Goal: Task Accomplishment & Management: Manage account settings

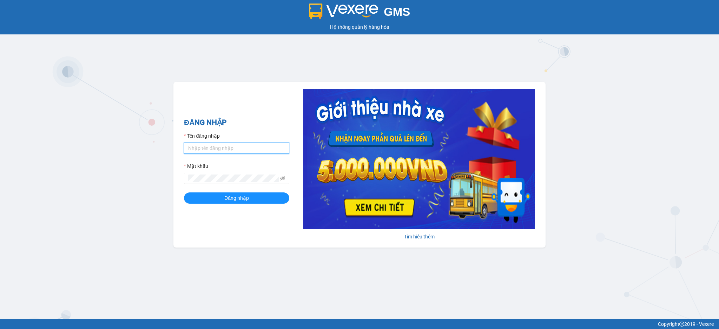
click at [254, 145] on input "Tên đăng nhập" at bounding box center [236, 147] width 105 height 11
type input "dien.hao"
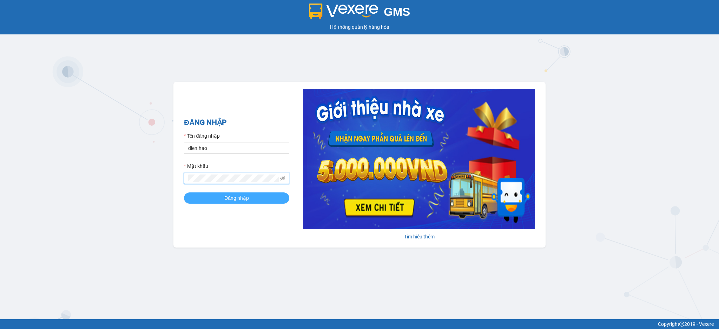
click at [263, 200] on button "Đăng nhập" at bounding box center [236, 197] width 105 height 11
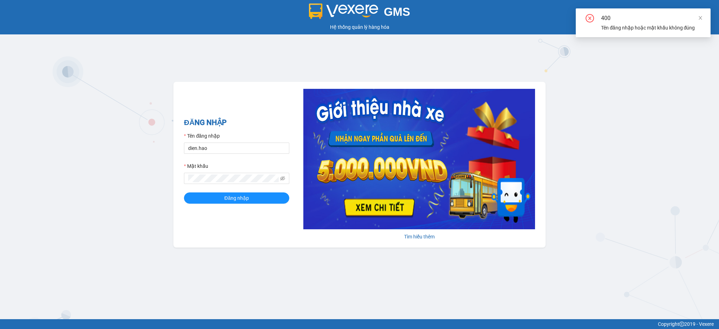
click at [697, 19] on div "400" at bounding box center [651, 18] width 101 height 8
click at [282, 179] on icon "eye-invisible" at bounding box center [282, 178] width 5 height 5
click at [282, 179] on icon "eye" at bounding box center [282, 178] width 5 height 5
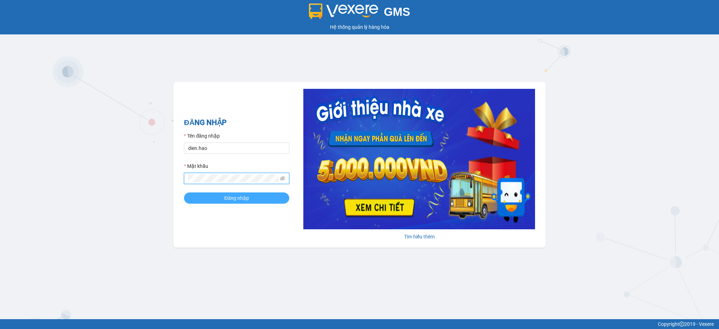
click at [230, 194] on span "Đăng nhập" at bounding box center [236, 198] width 25 height 8
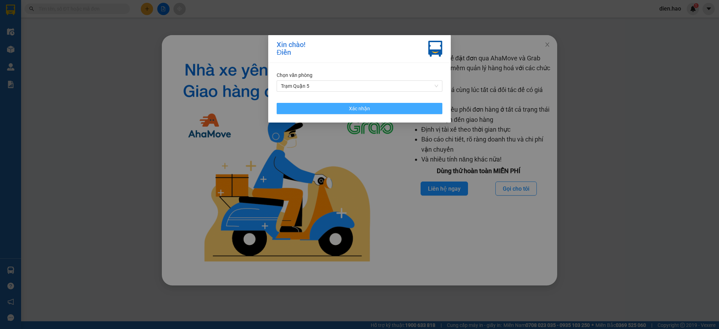
click at [393, 112] on button "Xác nhận" at bounding box center [360, 108] width 166 height 11
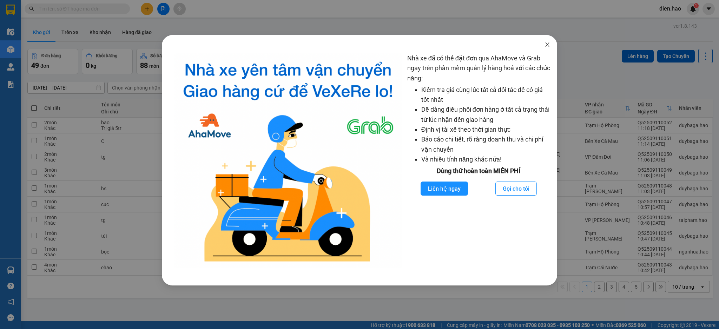
click at [546, 45] on icon "close" at bounding box center [547, 45] width 6 height 6
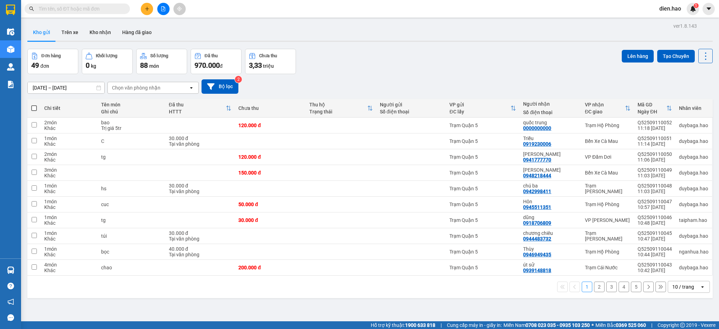
paste input "Q52509100130"
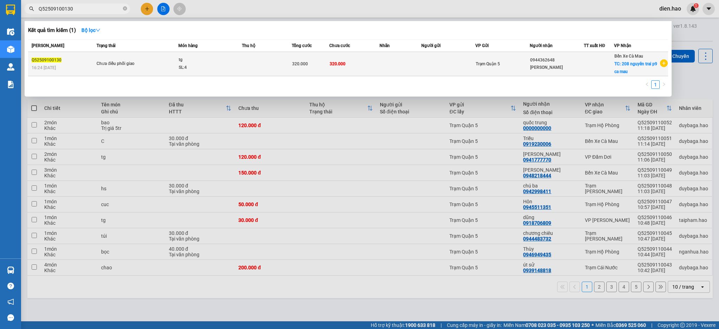
type input "Q52509100130"
click at [382, 61] on td at bounding box center [400, 64] width 42 height 24
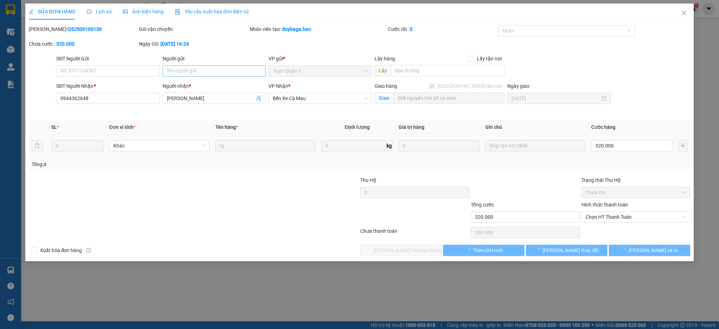
type input "0944362648"
type input "[PERSON_NAME]"
checkbox input "true"
type input "208 nguyên trai p9 ca mau"
type input "320.000"
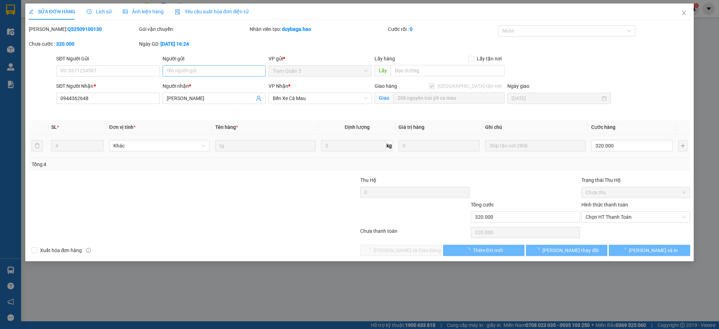
type input "320.000"
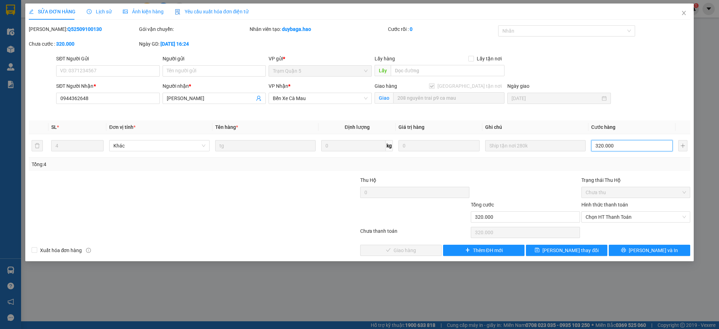
type input "0"
click at [616, 148] on input "0" at bounding box center [631, 145] width 81 height 11
type input "1"
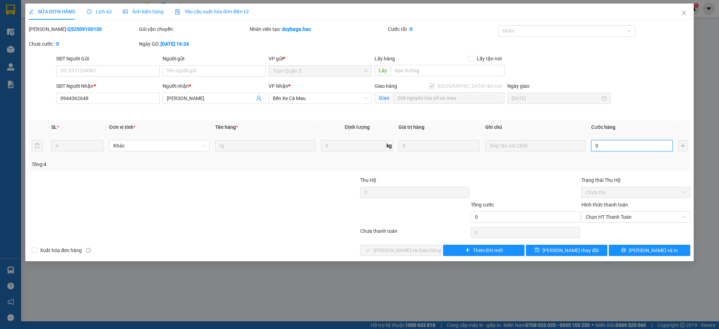
type input "1"
type input "001"
type input "1.000"
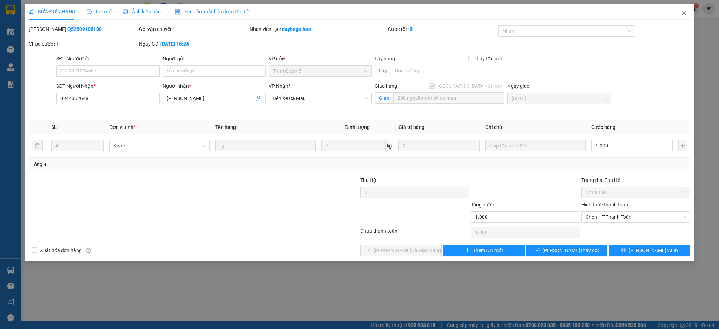
drag, startPoint x: 543, startPoint y: 180, endPoint x: 565, endPoint y: 199, distance: 29.2
click at [542, 181] on div at bounding box center [525, 188] width 111 height 25
click at [610, 222] on span "Chọn HT Thanh Toán" at bounding box center [635, 217] width 101 height 11
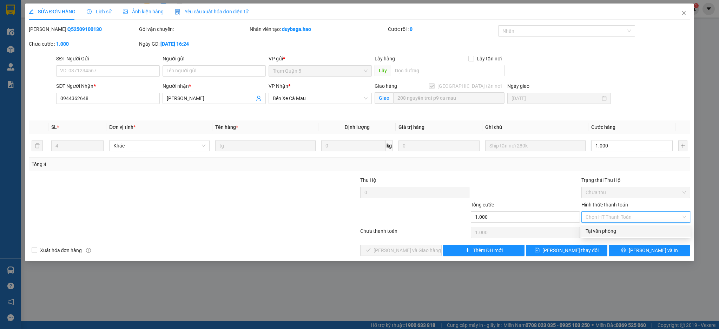
click at [613, 229] on div "Tại văn phòng" at bounding box center [635, 231] width 101 height 8
type input "0"
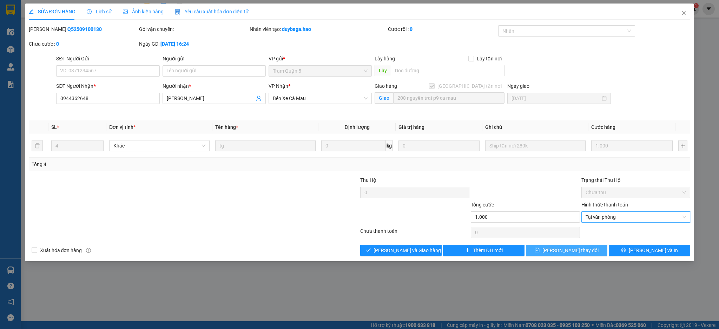
click at [593, 249] on button "[PERSON_NAME] thay đổi" at bounding box center [566, 250] width 81 height 11
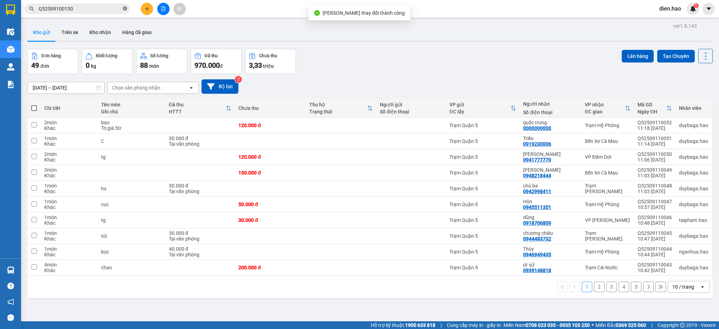
click at [126, 8] on icon "close-circle" at bounding box center [125, 8] width 4 height 4
click at [148, 6] on icon "plus" at bounding box center [147, 8] width 5 height 5
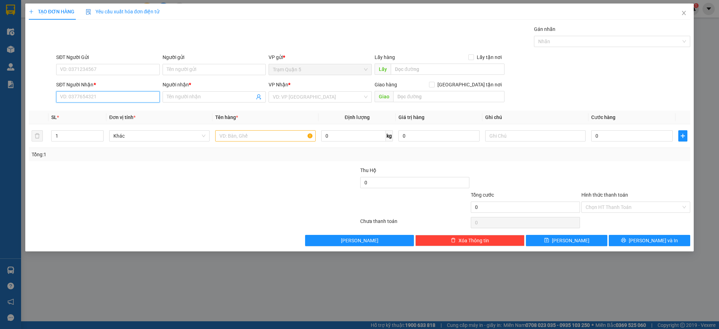
click at [109, 97] on input "SĐT Người Nhận *" at bounding box center [107, 96] width 103 height 11
type input "0000000000"
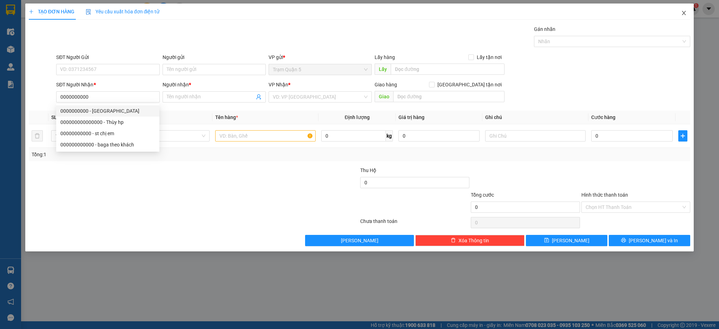
click at [687, 19] on span "Close" at bounding box center [684, 14] width 20 height 20
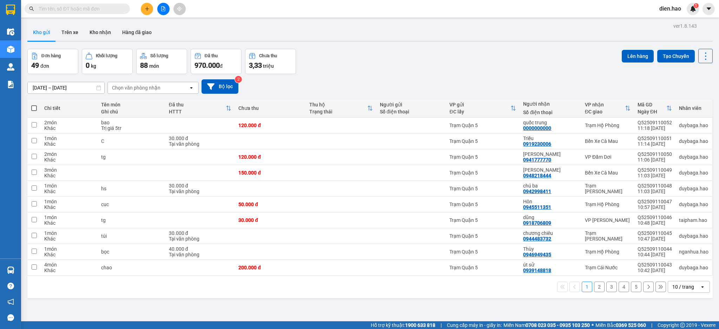
click at [81, 12] on input "text" at bounding box center [80, 9] width 83 height 8
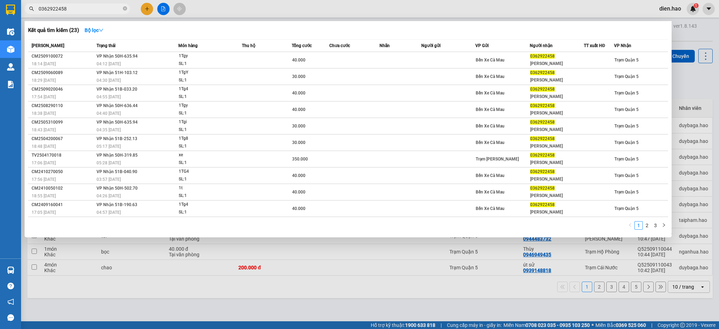
type input "0362922458"
click at [260, 8] on div at bounding box center [359, 164] width 719 height 329
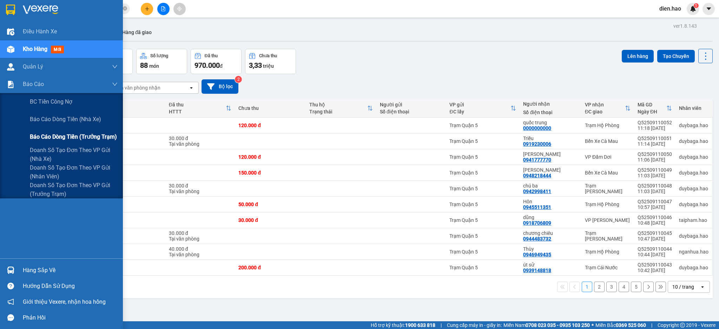
click at [78, 135] on span "Báo cáo dòng tiền (trưởng trạm)" at bounding box center [73, 136] width 87 height 9
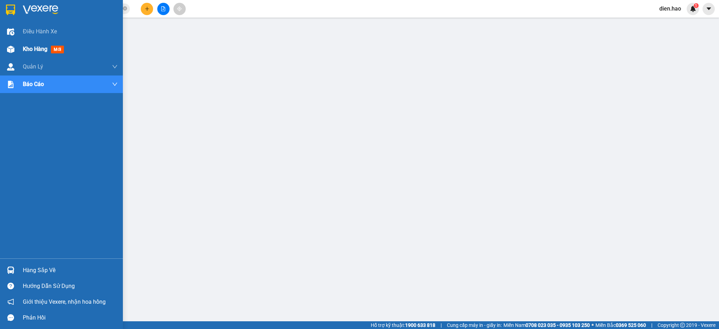
click at [34, 53] on div "Kho hàng mới" at bounding box center [45, 49] width 44 height 9
click at [34, 47] on span "Kho hàng" at bounding box center [35, 49] width 25 height 7
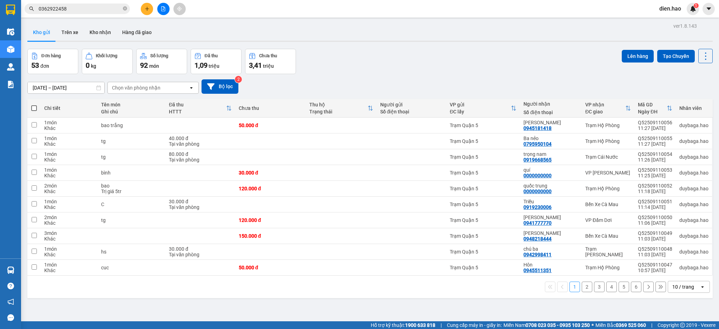
click at [125, 9] on icon "close-circle" at bounding box center [125, 8] width 4 height 4
drag, startPoint x: 698, startPoint y: 54, endPoint x: 699, endPoint y: 59, distance: 5.6
click at [700, 58] on icon at bounding box center [705, 56] width 10 height 10
click at [694, 97] on span "Làm mới" at bounding box center [688, 100] width 19 height 7
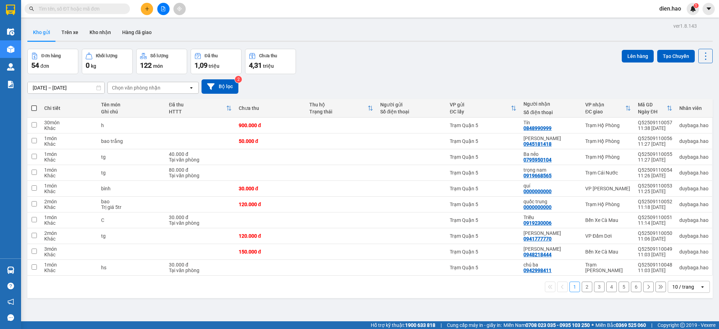
click at [674, 290] on div "10 / trang" at bounding box center [683, 286] width 22 height 7
click at [671, 275] on span "100 / trang" at bounding box center [678, 271] width 25 height 7
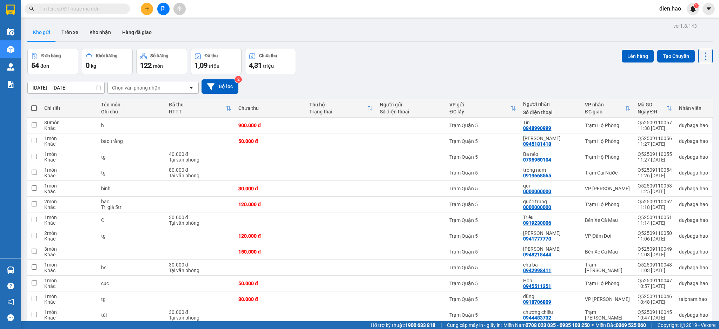
click at [33, 110] on span at bounding box center [34, 108] width 6 height 6
click at [34, 105] on input "checkbox" at bounding box center [34, 105] width 0 height 0
checkbox input "true"
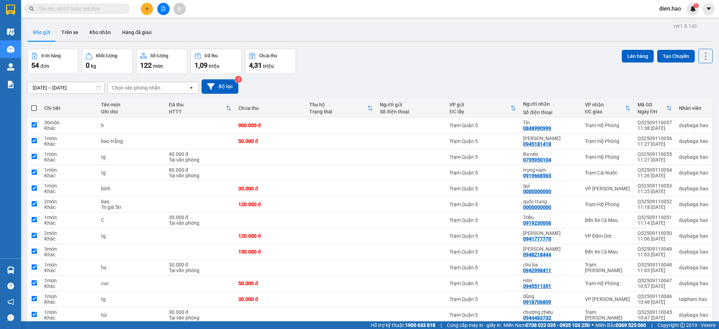
checkbox input "true"
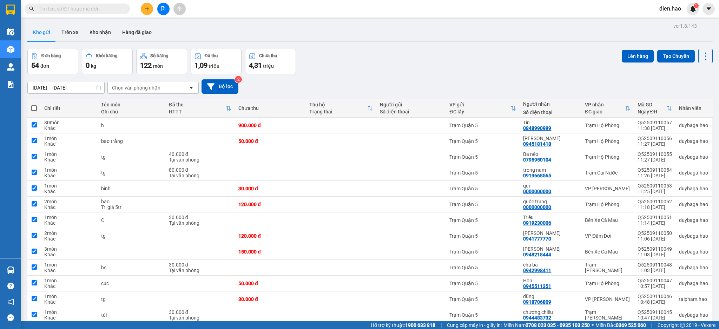
checkbox input "true"
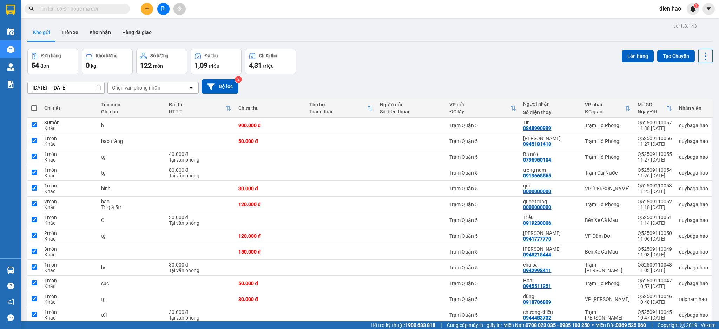
checkbox input "true"
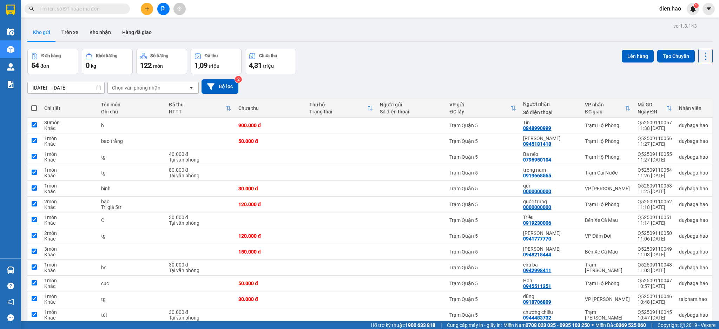
checkbox input "true"
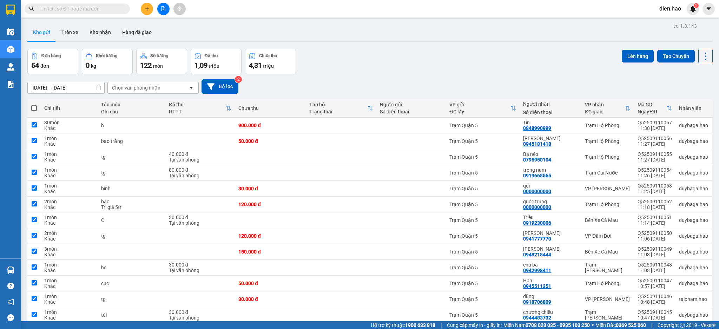
checkbox input "true"
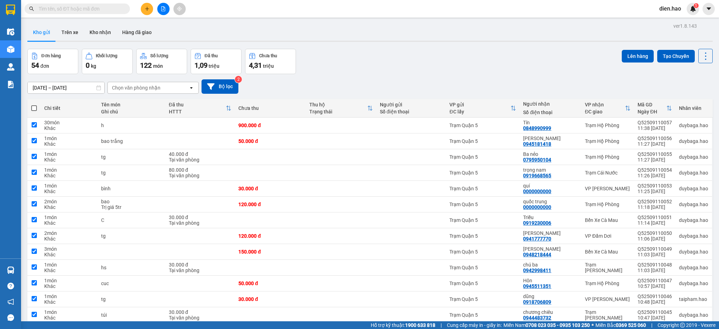
checkbox input "true"
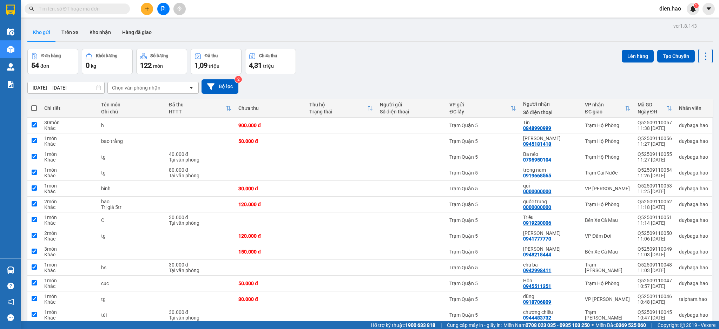
checkbox input "true"
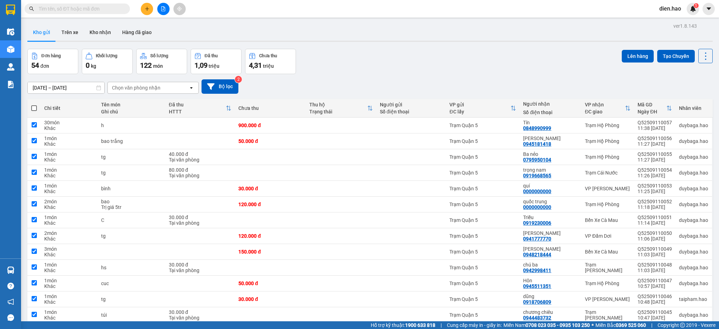
checkbox input "true"
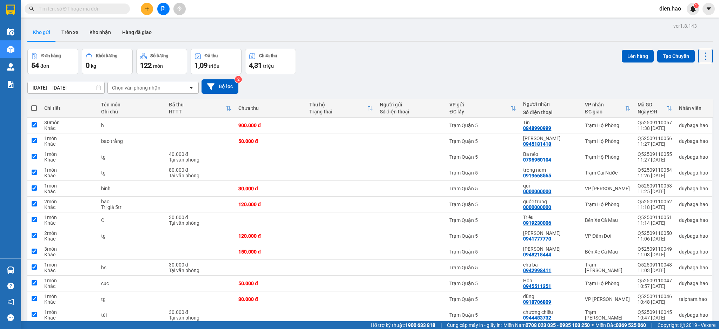
checkbox input "true"
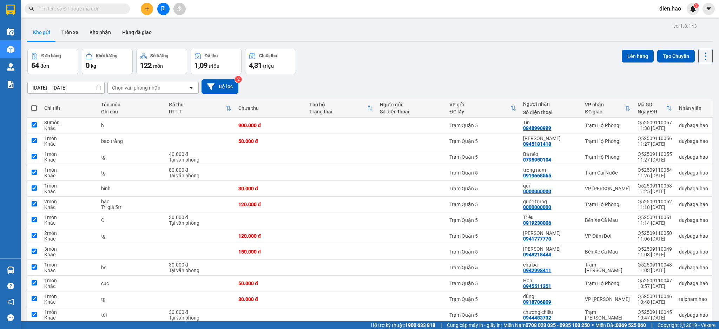
checkbox input "true"
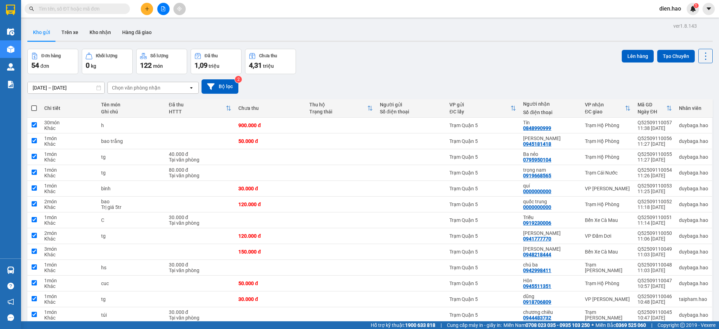
checkbox input "true"
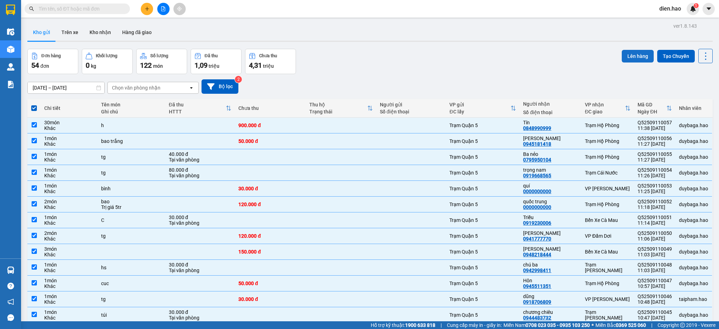
click at [621, 58] on button "Lên hàng" at bounding box center [637, 56] width 32 height 13
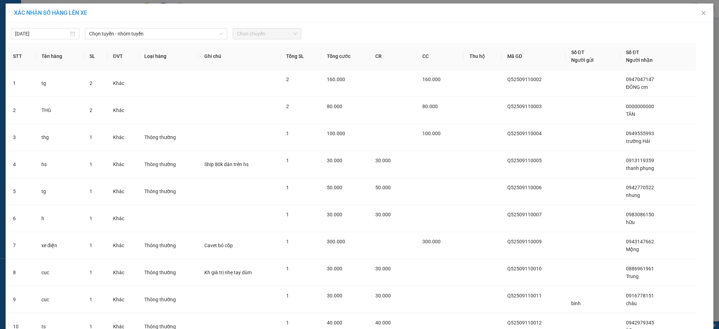
drag, startPoint x: 125, startPoint y: 33, endPoint x: 125, endPoint y: 39, distance: 6.0
click at [125, 34] on span "Chọn tuyến - nhóm tuyến" at bounding box center [156, 33] width 134 height 11
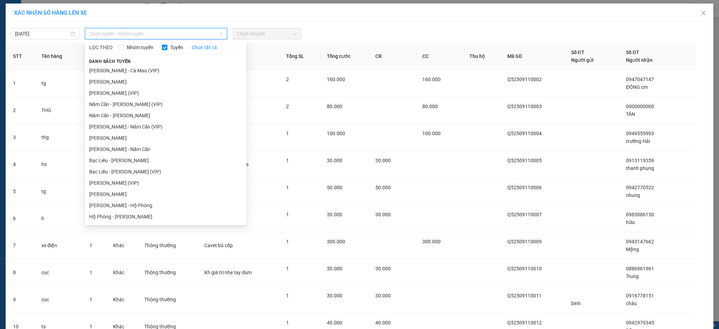
drag, startPoint x: 135, startPoint y: 68, endPoint x: 253, endPoint y: 46, distance: 119.8
click at [138, 67] on li "[PERSON_NAME] - Cà Mau (VIP)" at bounding box center [165, 70] width 161 height 11
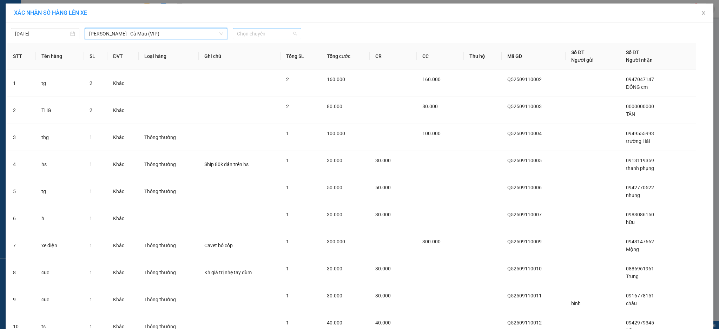
click at [260, 34] on span "Chọn chuyến" at bounding box center [267, 33] width 60 height 11
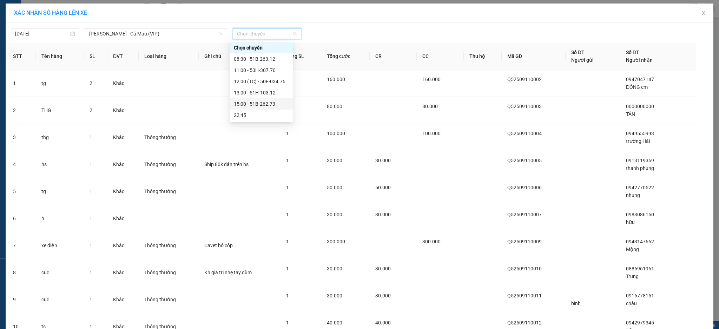
click at [277, 99] on div "15:00 - 51B-262.73" at bounding box center [260, 103] width 63 height 11
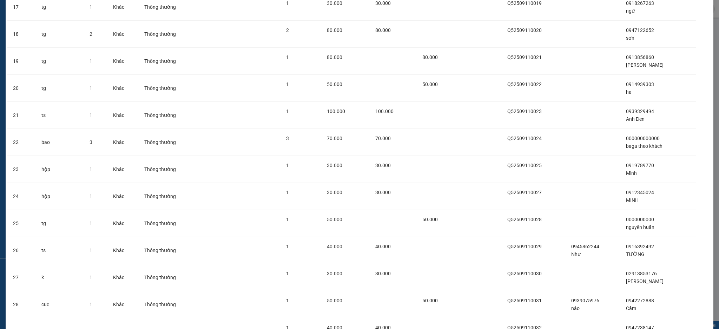
scroll to position [1256, 0]
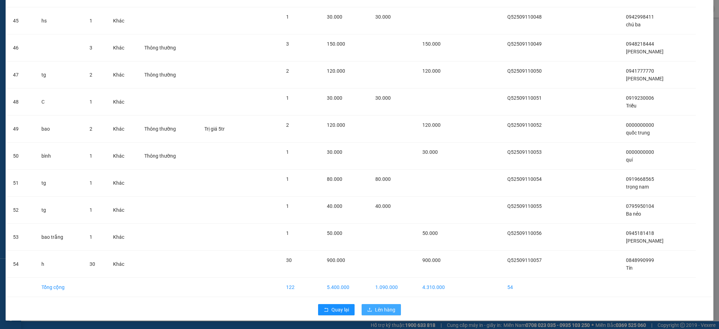
click at [380, 308] on span "Lên hàng" at bounding box center [385, 310] width 20 height 8
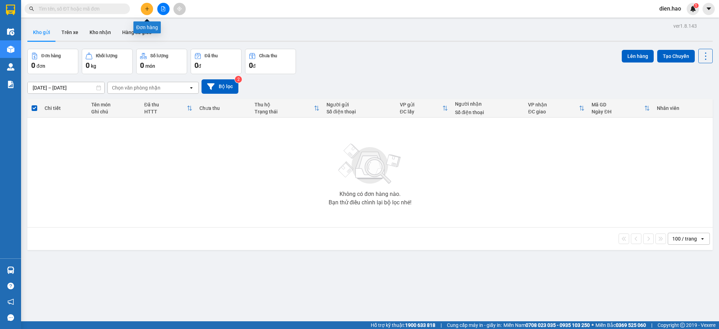
click at [147, 9] on icon "plus" at bounding box center [147, 9] width 0 height 4
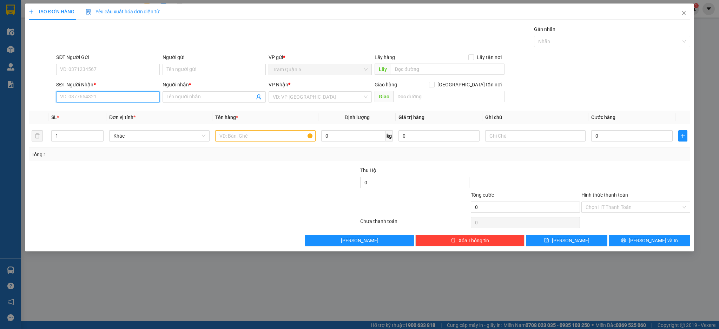
click at [126, 95] on input "SĐT Người Nhận *" at bounding box center [107, 96] width 103 height 11
click at [125, 110] on div "0943983144 - tấn đồ sắt" at bounding box center [107, 111] width 95 height 8
type input "0943983144"
type input "tấn đồ sắt"
type input "40.000"
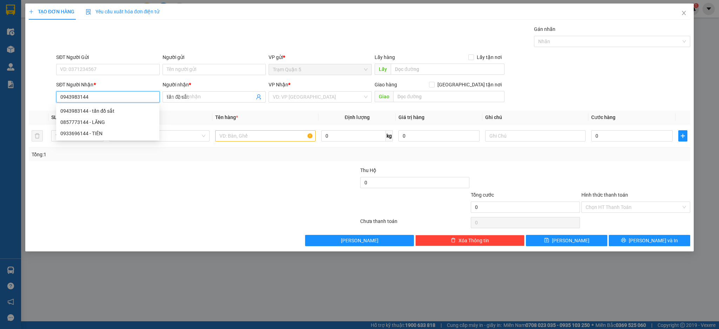
type input "40.000"
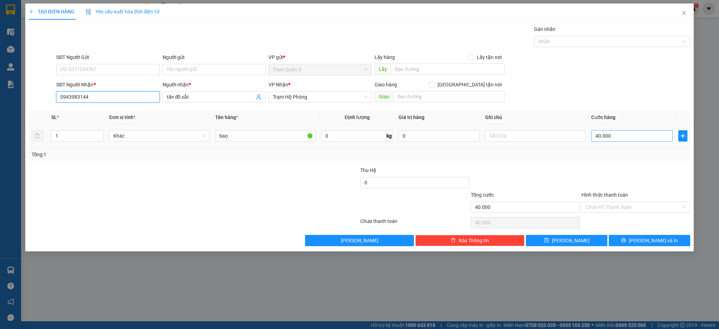
type input "0943983144"
click at [623, 135] on input "40.000" at bounding box center [631, 135] width 81 height 11
type input "0"
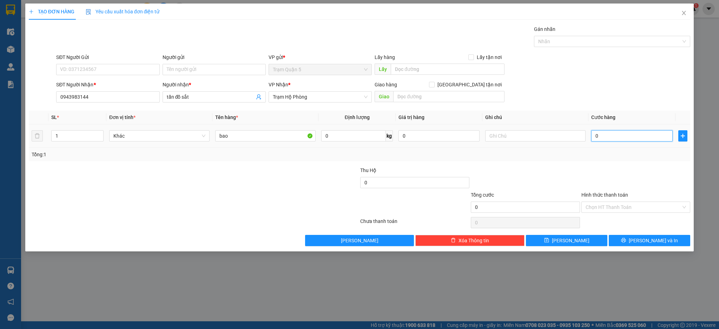
type input "3"
type input "003"
type input "30"
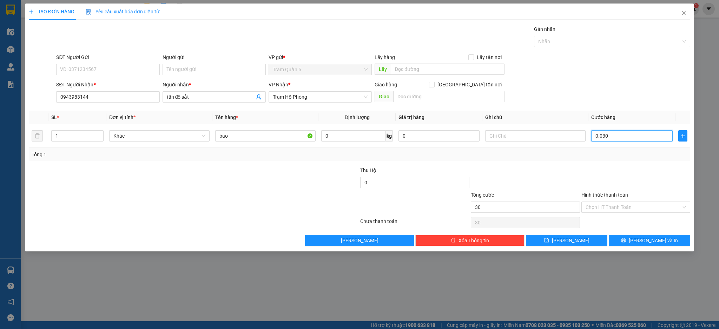
type input "0.030"
type input "30.000"
drag, startPoint x: 565, startPoint y: 168, endPoint x: 573, endPoint y: 218, distance: 50.4
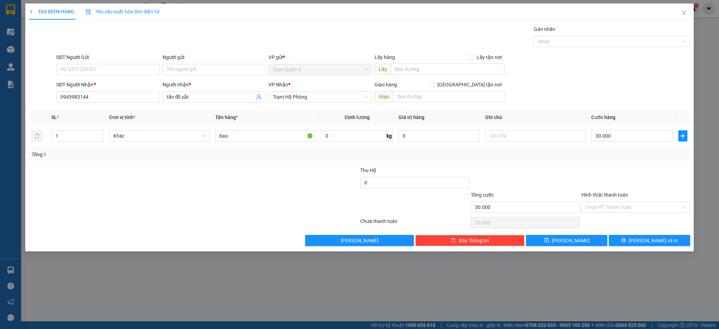
click at [566, 172] on div at bounding box center [525, 178] width 111 height 25
click at [576, 239] on button "[PERSON_NAME]" at bounding box center [566, 240] width 81 height 11
type input "0"
drag, startPoint x: 680, startPoint y: 11, endPoint x: 680, endPoint y: 17, distance: 6.3
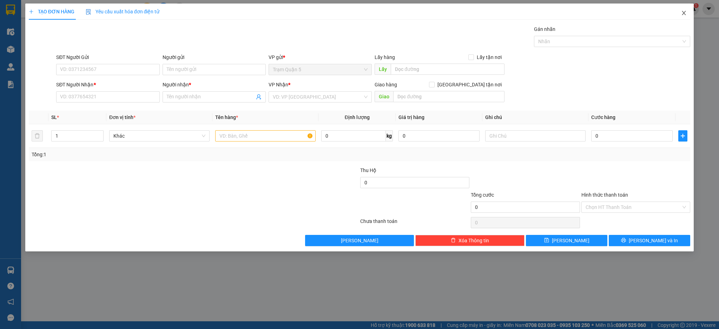
click at [680, 13] on span "Close" at bounding box center [684, 14] width 20 height 20
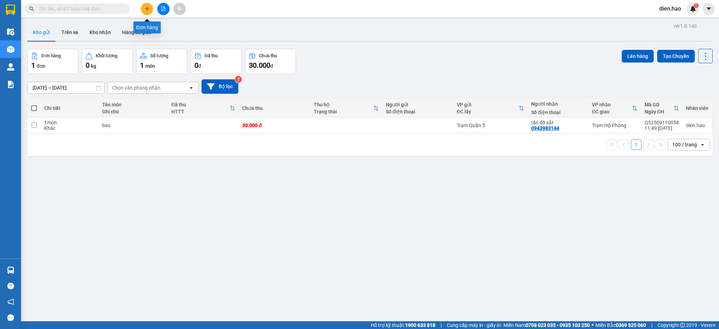
click at [144, 8] on button at bounding box center [147, 9] width 12 height 12
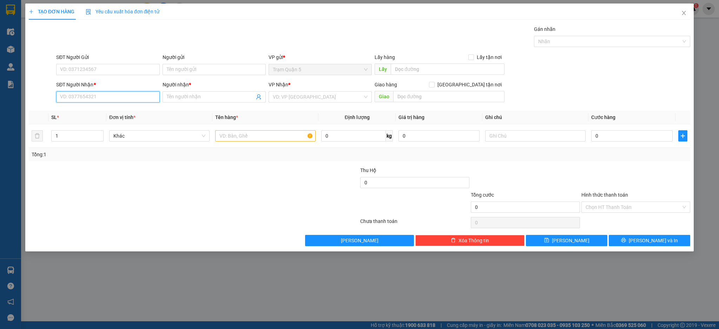
click at [81, 96] on input "SĐT Người Nhận *" at bounding box center [107, 96] width 103 height 11
click at [108, 107] on div "0916536063 - hân" at bounding box center [107, 111] width 95 height 8
type input "0916536063"
type input "hân"
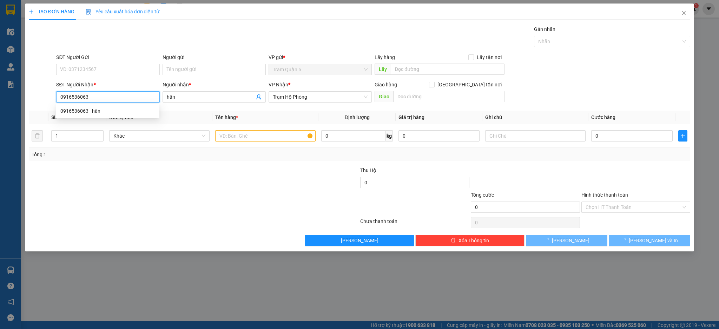
type input "70.000"
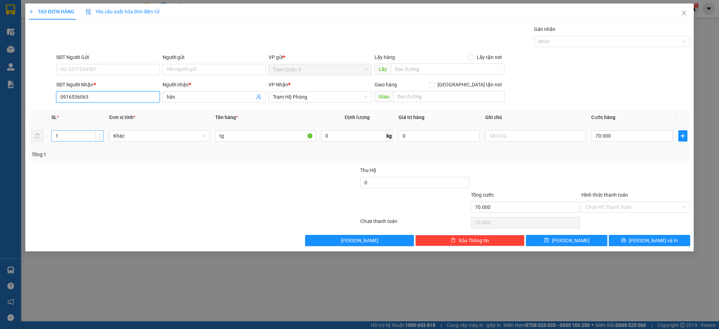
type input "0916536063"
click at [97, 134] on span "Increase Value" at bounding box center [99, 134] width 8 height 6
type input "3"
click at [97, 134] on span "Increase Value" at bounding box center [99, 134] width 8 height 6
click at [636, 132] on input "70.000" at bounding box center [631, 135] width 81 height 11
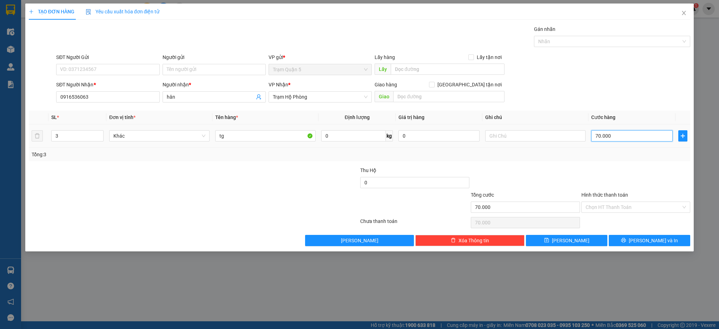
click at [636, 132] on input "70.000" at bounding box center [631, 135] width 81 height 11
type input "7.000"
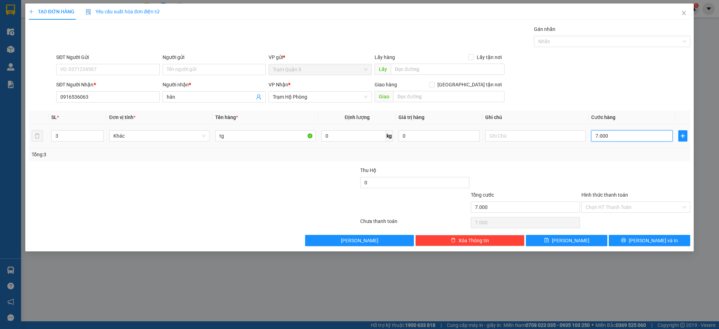
type input "700"
type input "70"
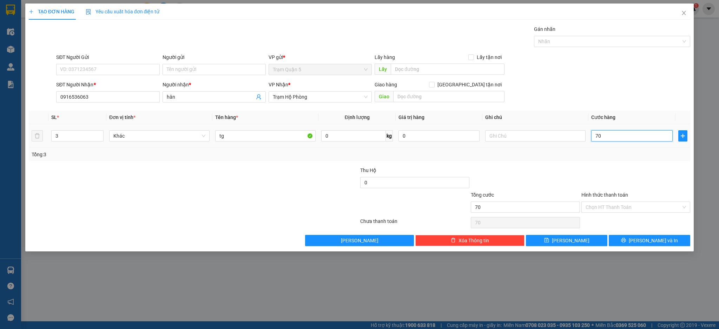
type input "7"
type input "0"
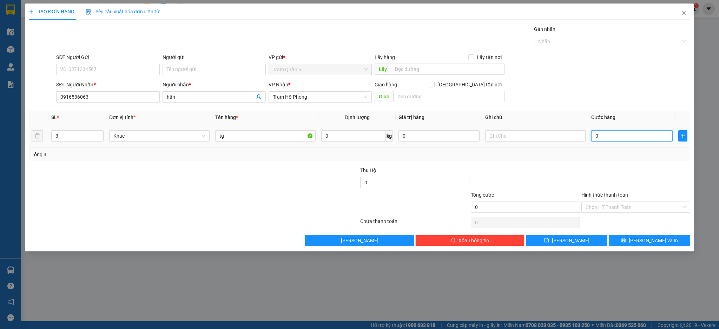
type input "0"
click at [636, 131] on input "0" at bounding box center [631, 135] width 81 height 11
type input "1"
type input "001"
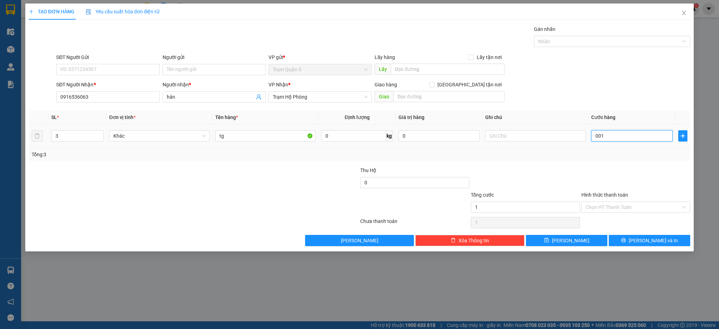
type input "13"
type input "0.013"
type input "130"
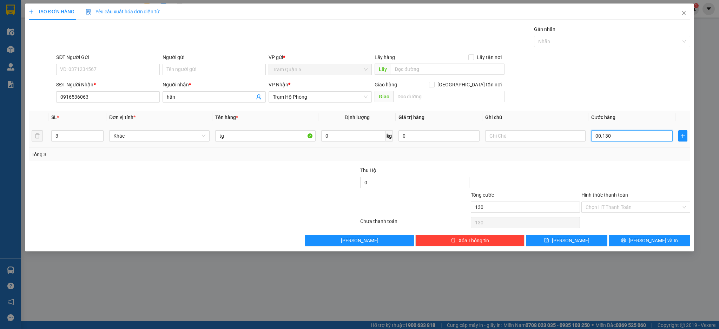
type input "00.130"
type input "130.000"
click at [663, 162] on div "Transit Pickup Surcharge Ids Transit Deliver Surcharge Ids Transit Deliver Surc…" at bounding box center [359, 135] width 661 height 221
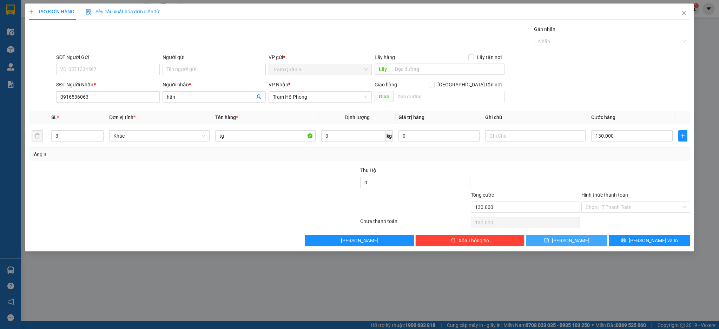
drag, startPoint x: 570, startPoint y: 240, endPoint x: 583, endPoint y: 235, distance: 13.8
click at [571, 240] on span "[PERSON_NAME]" at bounding box center [571, 241] width 38 height 8
type input "0"
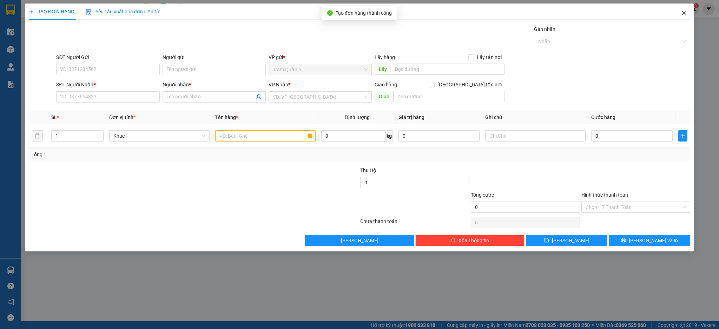
click at [684, 18] on span "Close" at bounding box center [684, 14] width 20 height 20
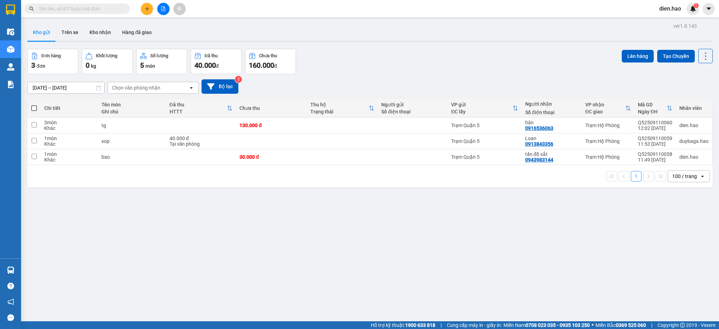
click at [111, 9] on input "text" at bounding box center [80, 9] width 83 height 8
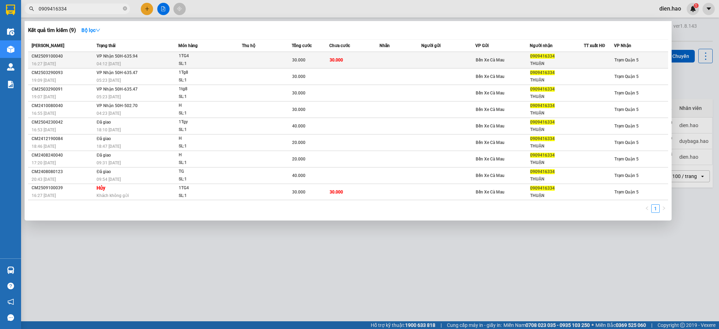
type input "0909416334"
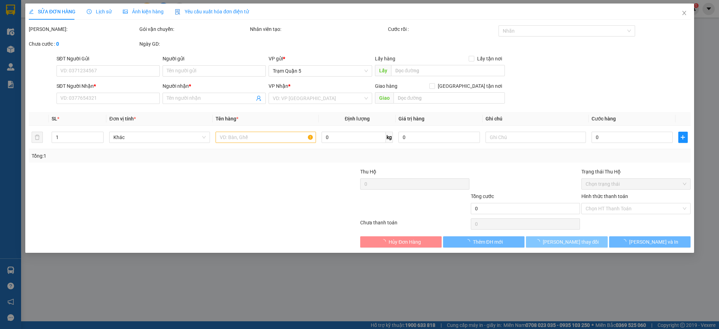
type input "0909416334"
type input "THUẬN"
type input "30.000"
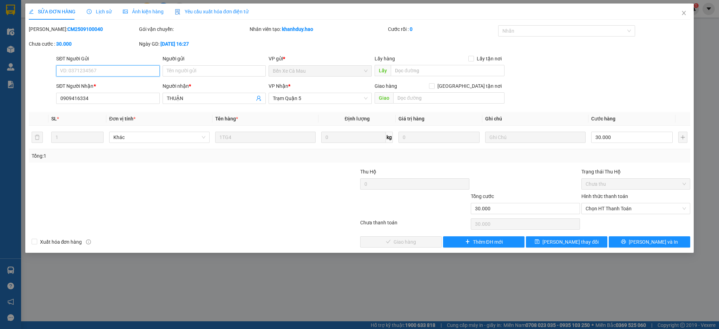
drag, startPoint x: 614, startPoint y: 208, endPoint x: 613, endPoint y: 215, distance: 6.6
click at [614, 210] on span "Chọn HT Thanh Toán" at bounding box center [635, 208] width 101 height 11
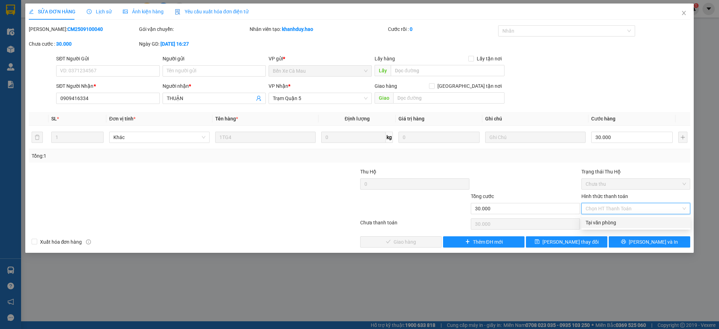
drag, startPoint x: 608, startPoint y: 220, endPoint x: 543, endPoint y: 227, distance: 66.3
click at [607, 220] on div "Tại văn phòng" at bounding box center [635, 223] width 101 height 8
type input "0"
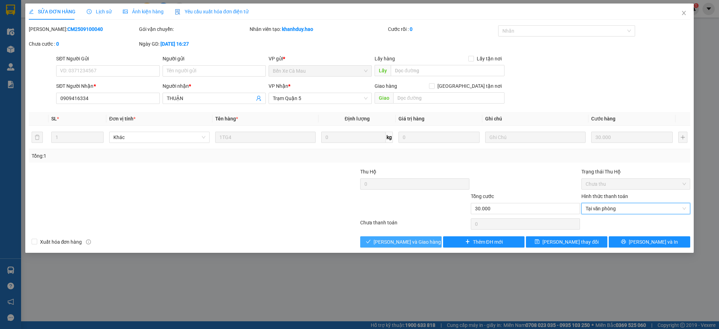
click at [407, 242] on span "[PERSON_NAME] và Giao hàng" at bounding box center [406, 242] width 67 height 8
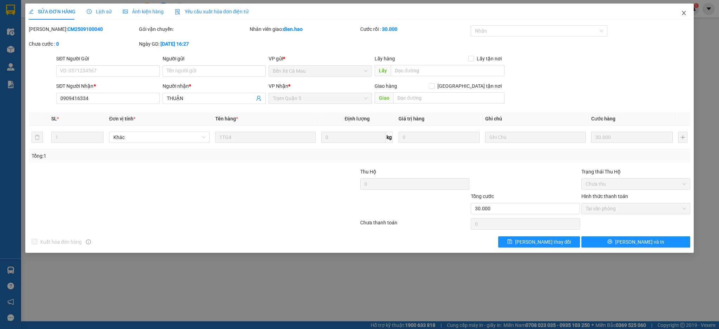
click at [680, 17] on span "Close" at bounding box center [684, 14] width 20 height 20
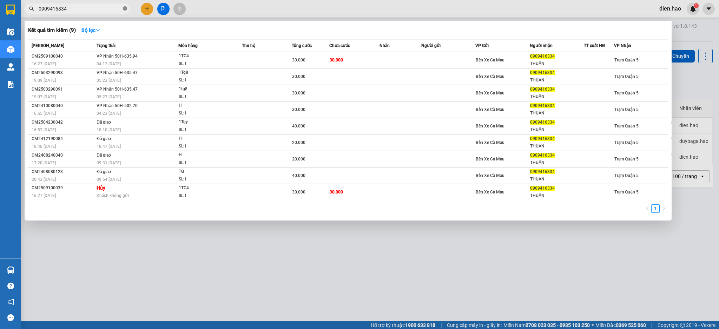
click at [125, 6] on span at bounding box center [125, 9] width 4 height 7
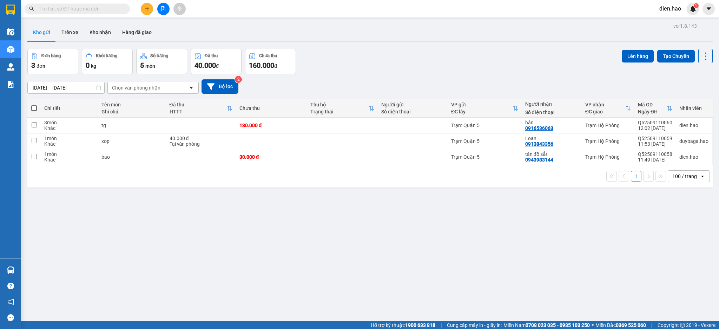
click at [100, 6] on input "text" at bounding box center [80, 9] width 83 height 8
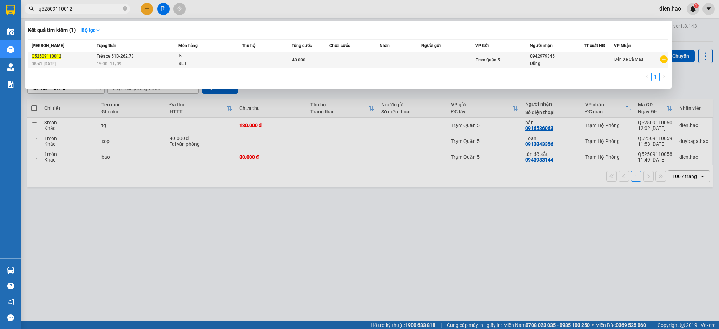
type input "q52509110012"
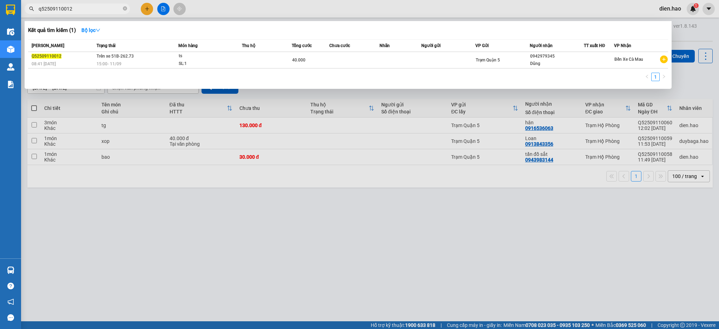
click at [385, 60] on td at bounding box center [400, 60] width 42 height 16
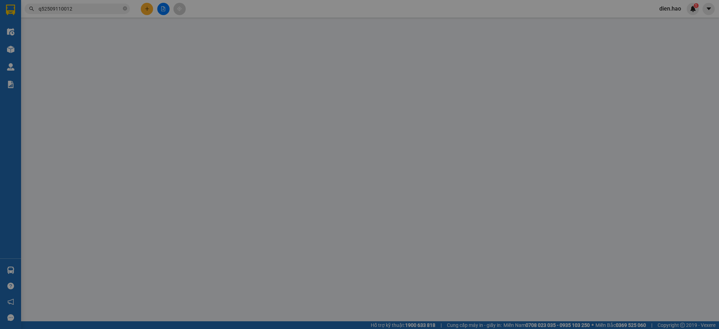
type input "0942979345"
type input "Dũng"
type input "40.000"
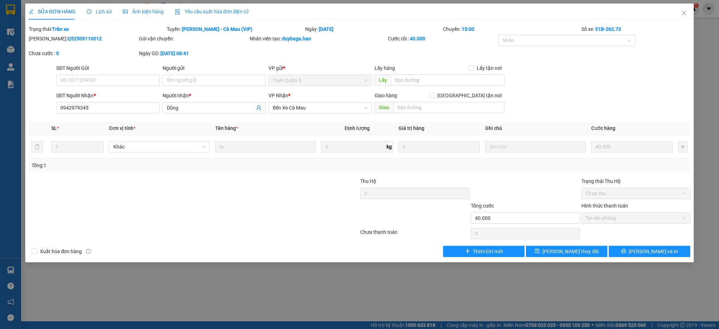
click at [145, 12] on span "Ảnh kiện hàng" at bounding box center [143, 12] width 41 height 6
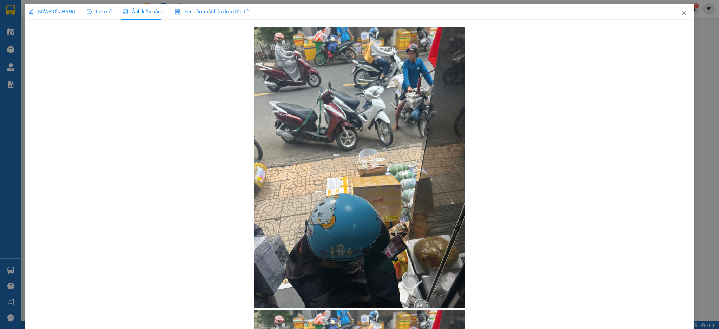
click at [105, 11] on span "Lịch sử" at bounding box center [99, 12] width 25 height 6
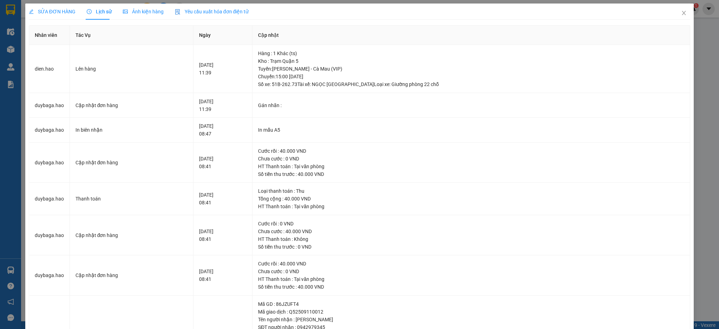
click at [134, 15] on div "Ảnh kiện hàng" at bounding box center [143, 12] width 41 height 8
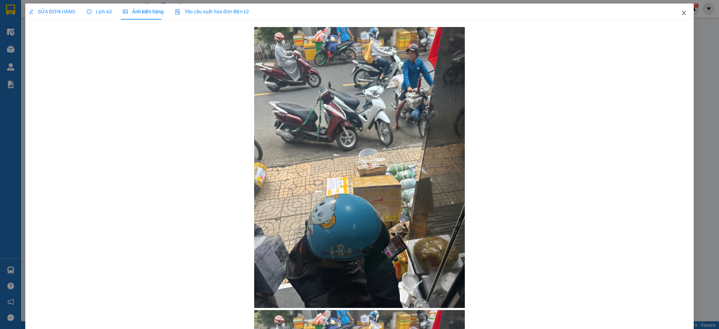
click at [676, 16] on span "Close" at bounding box center [684, 14] width 20 height 20
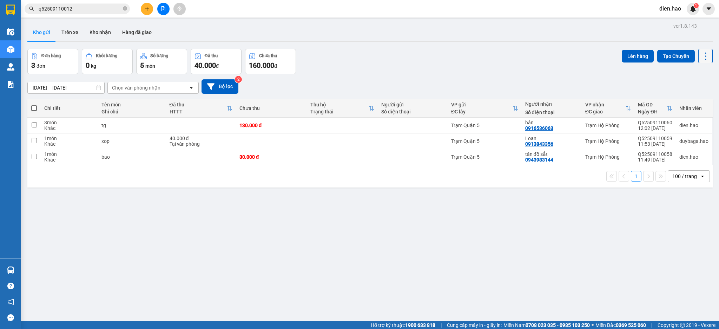
drag, startPoint x: 700, startPoint y: 58, endPoint x: 699, endPoint y: 61, distance: 3.7
click at [699, 61] on button at bounding box center [705, 56] width 14 height 14
drag, startPoint x: 684, startPoint y: 101, endPoint x: 684, endPoint y: 97, distance: 3.9
click at [684, 101] on span "Làm mới" at bounding box center [688, 100] width 19 height 7
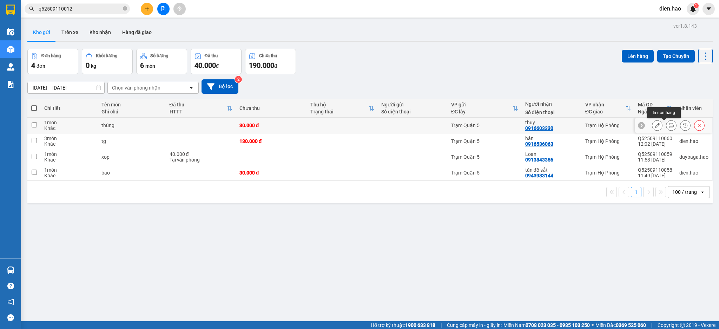
click at [666, 122] on button at bounding box center [671, 125] width 10 height 12
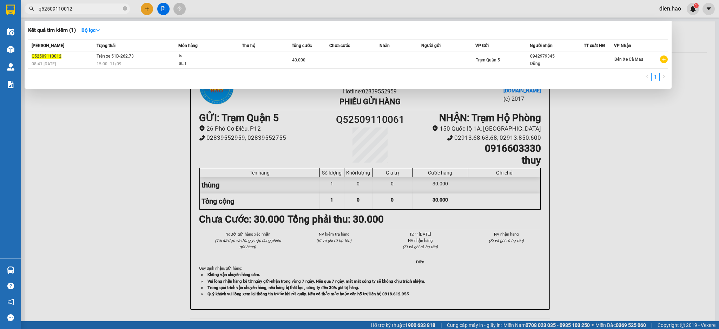
click at [95, 11] on input "q52509110012" at bounding box center [80, 9] width 83 height 8
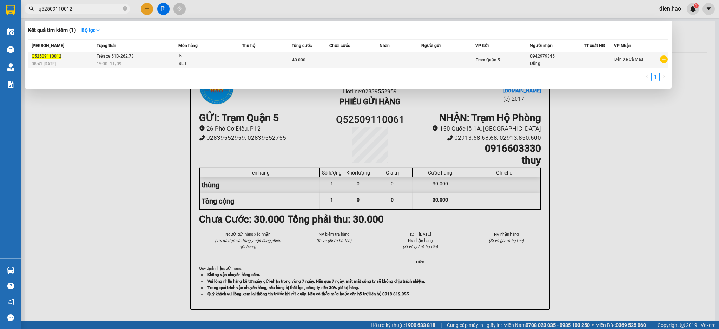
click at [280, 54] on td at bounding box center [267, 60] width 50 height 16
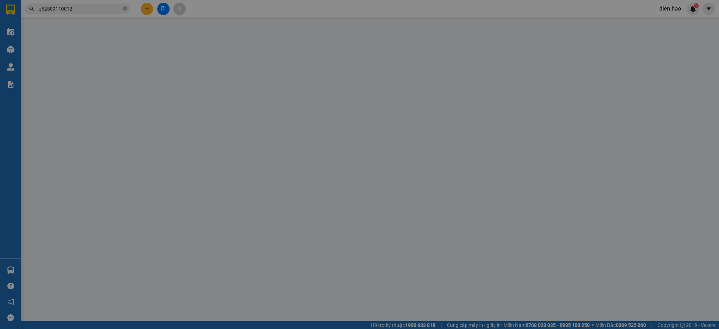
type input "0942979345"
type input "Dũng"
type input "40.000"
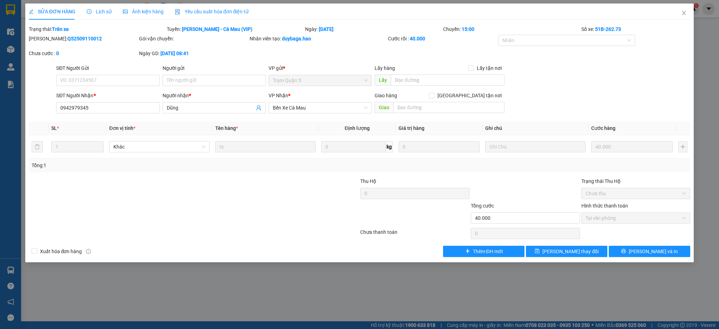
click at [91, 12] on span "Lịch sử" at bounding box center [99, 12] width 25 height 6
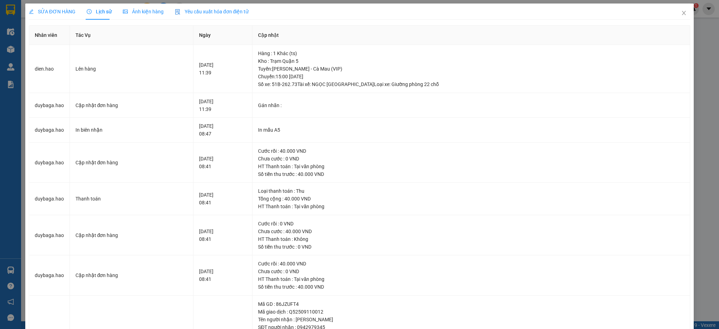
click at [155, 5] on div "Ảnh kiện hàng" at bounding box center [143, 12] width 41 height 16
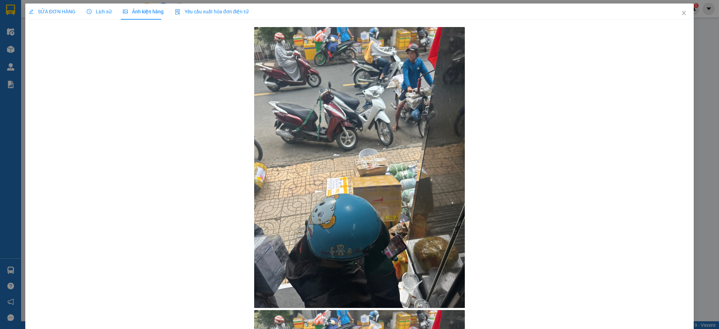
click at [58, 9] on span "SỬA ĐƠN HÀNG" at bounding box center [52, 12] width 47 height 6
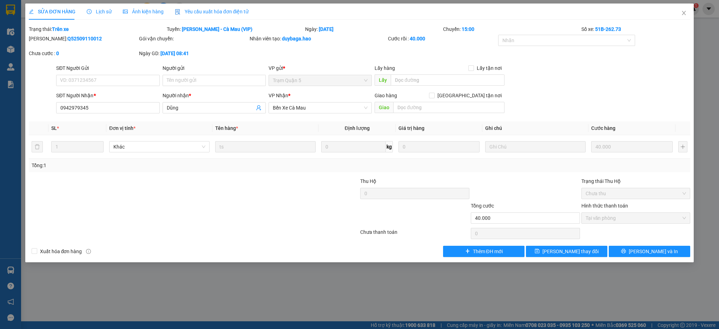
click at [103, 10] on span "Lịch sử" at bounding box center [99, 12] width 25 height 6
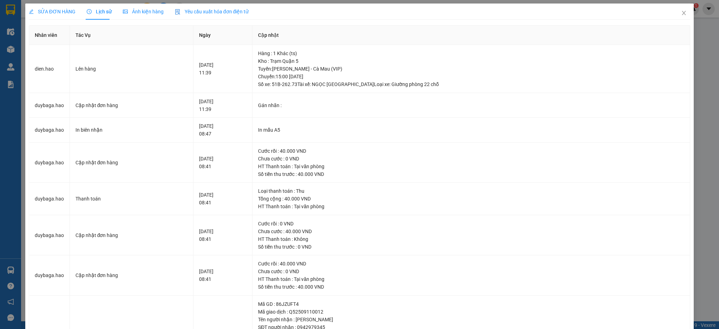
click at [128, 8] on div "Ảnh kiện hàng" at bounding box center [143, 12] width 41 height 8
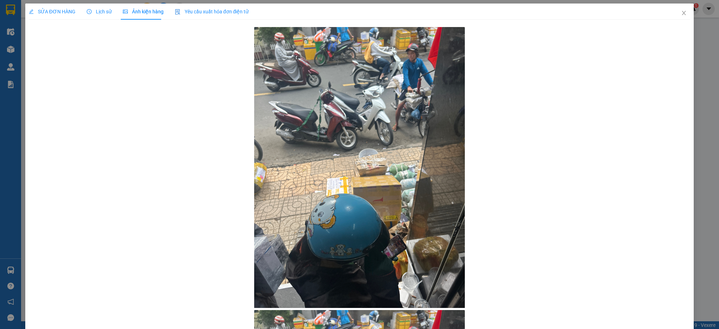
click at [91, 11] on span "Lịch sử" at bounding box center [99, 12] width 25 height 6
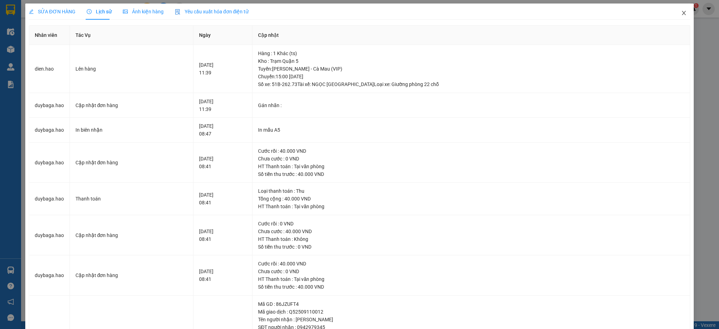
click at [682, 14] on icon "close" at bounding box center [684, 13] width 4 height 4
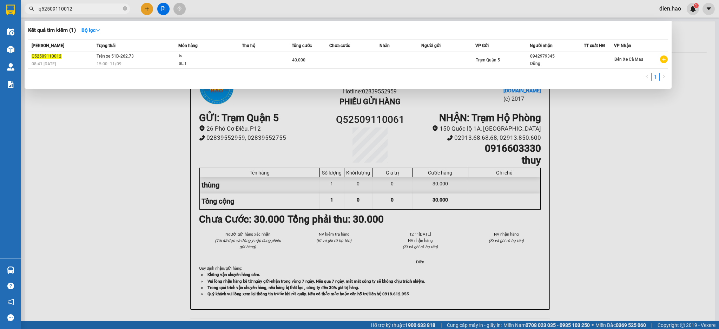
click at [88, 7] on input "q52509110012" at bounding box center [80, 9] width 83 height 8
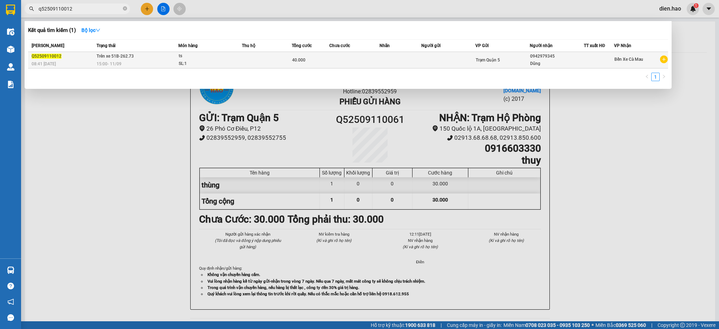
click at [262, 59] on td at bounding box center [267, 60] width 50 height 16
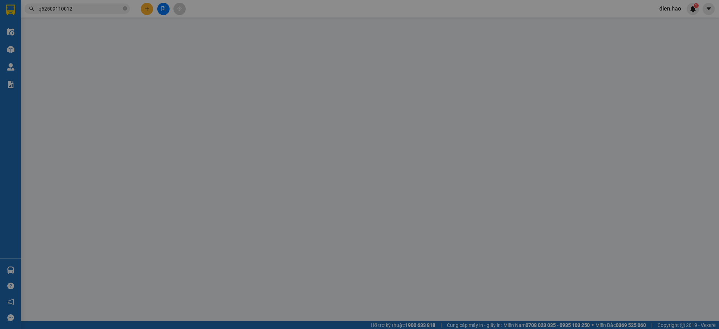
type input "0942979345"
type input "Dũng"
type input "40.000"
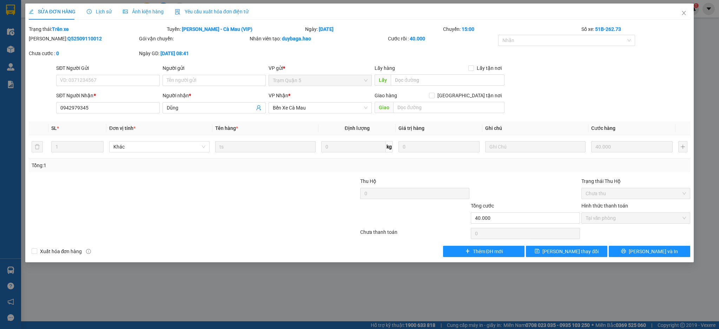
click at [110, 12] on div "SỬA ĐƠN HÀNG Lịch sử Ảnh kiện hàng Yêu cầu xuất hóa đơn điện tử" at bounding box center [139, 12] width 220 height 16
click at [99, 9] on span "Lịch sử" at bounding box center [99, 12] width 25 height 6
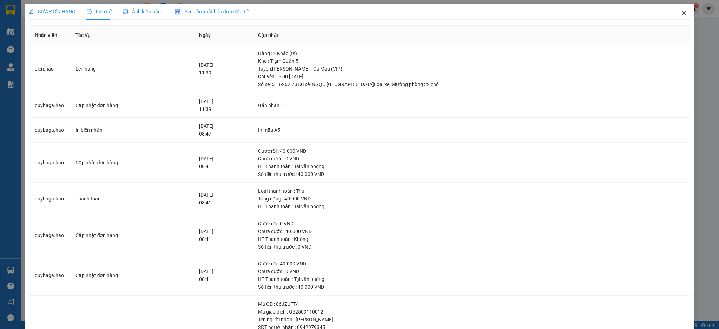
click at [680, 15] on span "Close" at bounding box center [684, 14] width 20 height 20
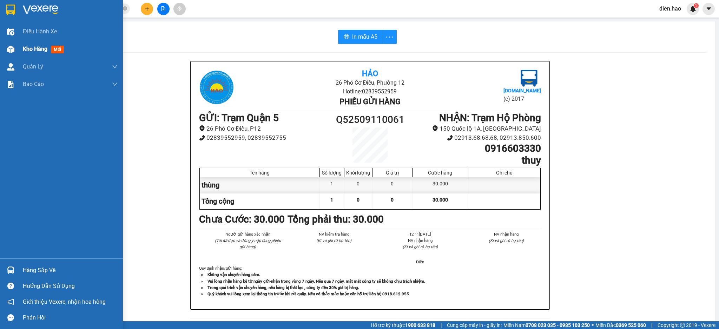
click at [24, 49] on span "Kho hàng" at bounding box center [35, 49] width 25 height 7
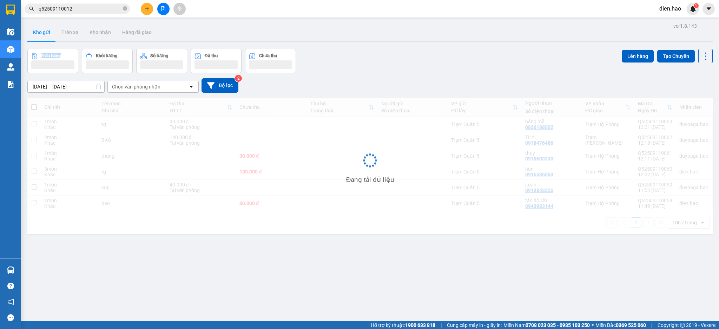
click at [25, 49] on div "ver 1.8.143 Kho gửi Trên xe Kho nhận Hàng đã giao Đơn hàng Khối lượng Số lượng …" at bounding box center [370, 185] width 691 height 329
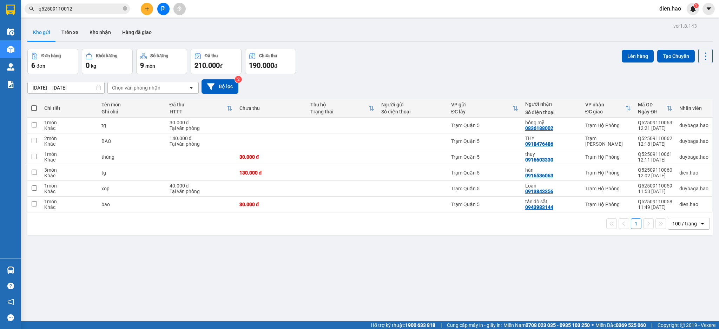
click at [434, 67] on div "Đơn hàng 6 đơn Khối lượng 0 kg Số lượng 9 món Đã thu 210.000 đ Chưa thu 190.000…" at bounding box center [369, 61] width 685 height 25
click at [72, 31] on button "Trên xe" at bounding box center [70, 32] width 28 height 17
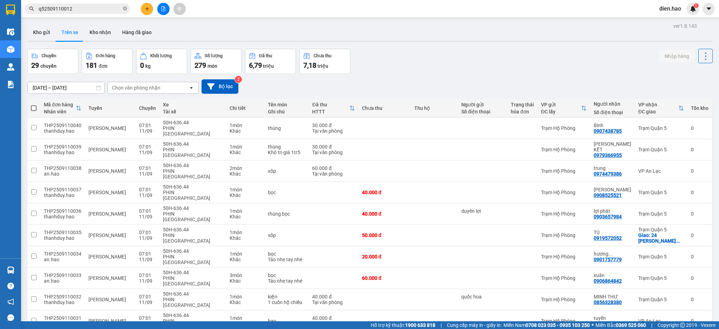
click at [129, 84] on div "Chọn văn phòng nhận" at bounding box center [148, 87] width 81 height 11
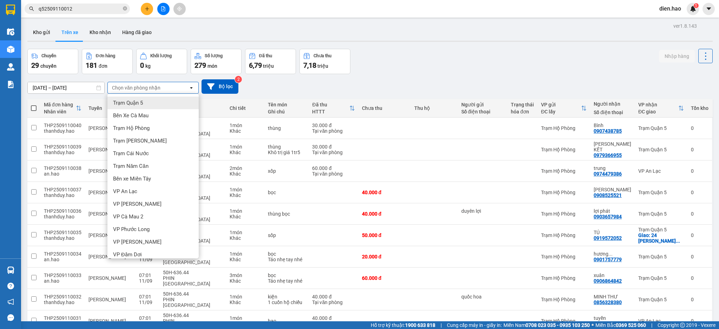
click at [141, 104] on span "Trạm Quận 5" at bounding box center [128, 102] width 30 height 7
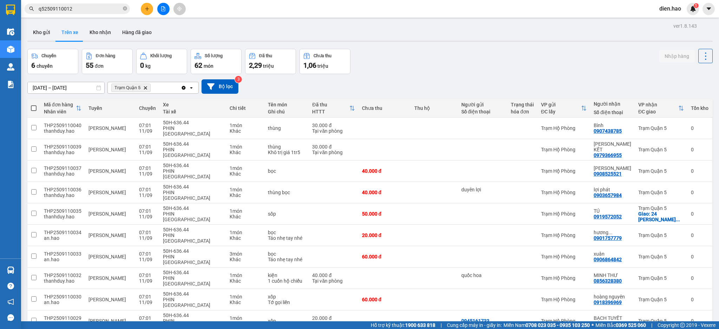
click at [674, 278] on span "100 / trang" at bounding box center [678, 277] width 25 height 7
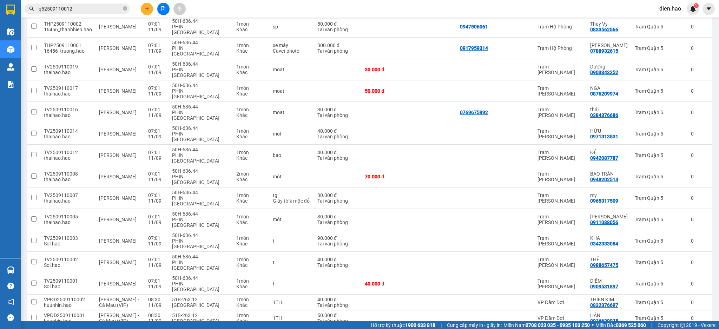
scroll to position [718, 0]
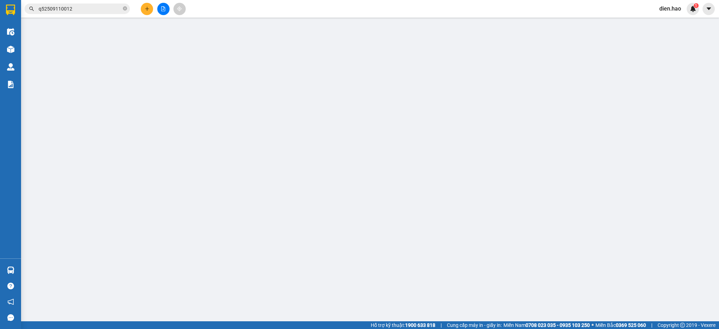
type input "0902832255"
type input "BỀN"
type input "70.000"
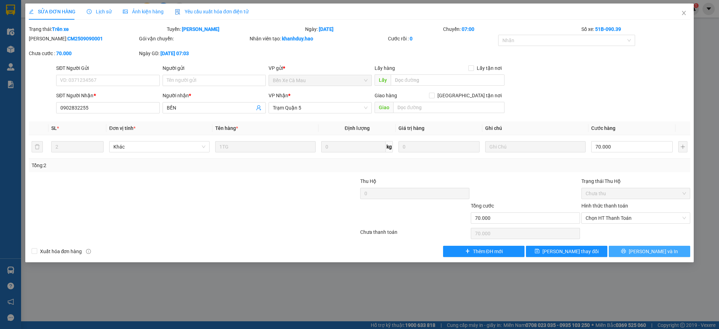
click at [655, 250] on span "[PERSON_NAME] và In" at bounding box center [652, 251] width 49 height 8
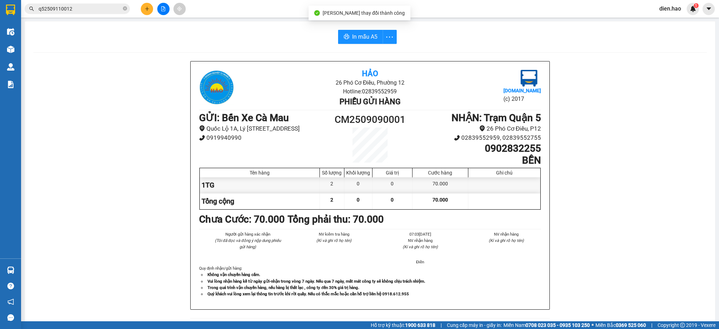
scroll to position [19, 0]
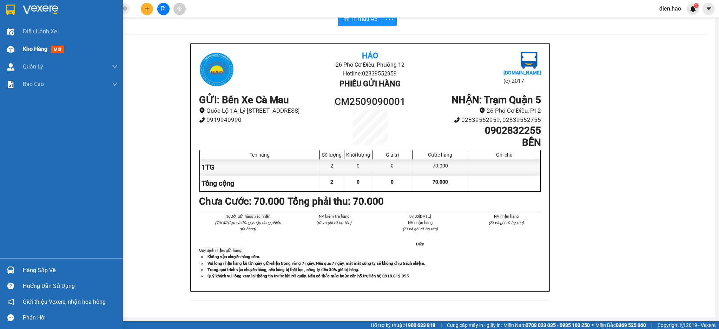
click at [37, 49] on span "Kho hàng" at bounding box center [35, 49] width 25 height 7
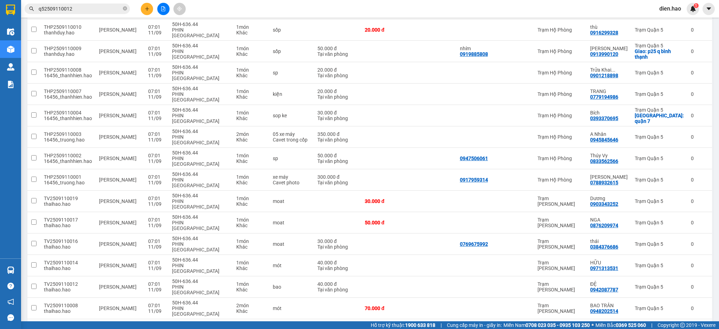
scroll to position [718, 0]
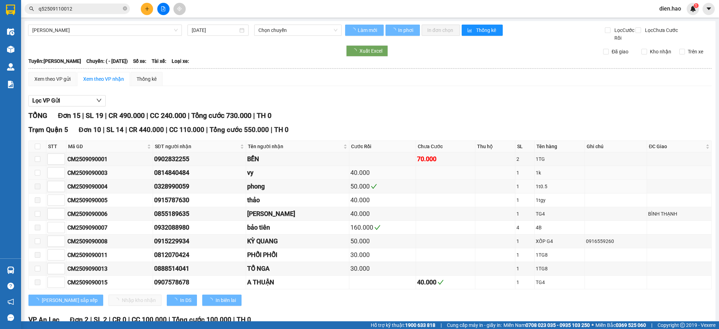
type input "[DATE]"
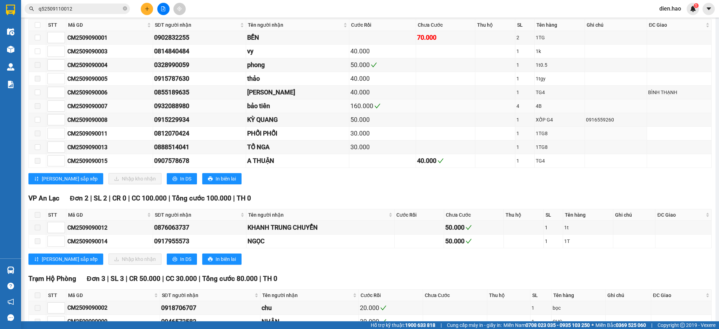
scroll to position [39, 0]
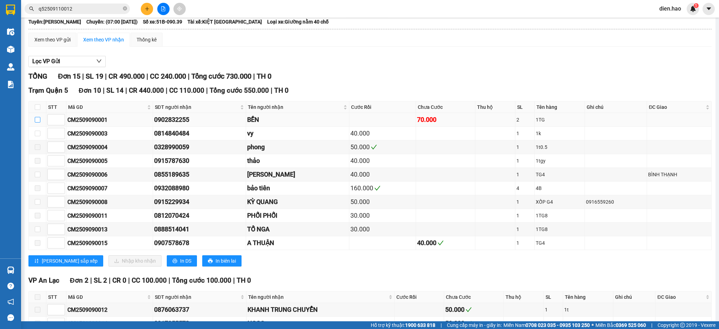
click at [39, 122] on input "checkbox" at bounding box center [38, 120] width 6 height 6
checkbox input "true"
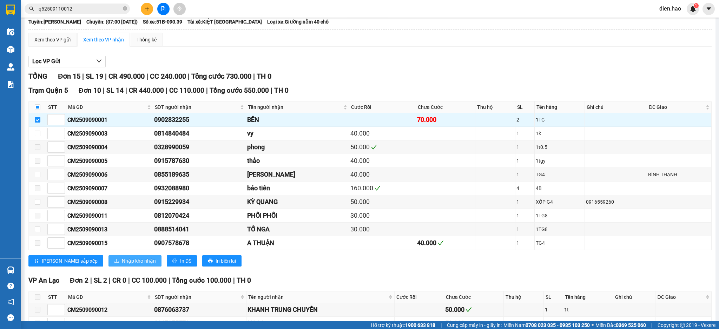
click at [122, 258] on span "Nhập kho nhận" at bounding box center [139, 261] width 34 height 8
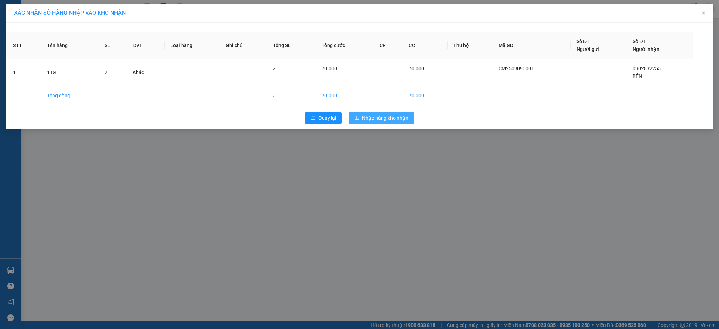
click at [401, 116] on span "Nhập hàng kho nhận" at bounding box center [385, 118] width 46 height 8
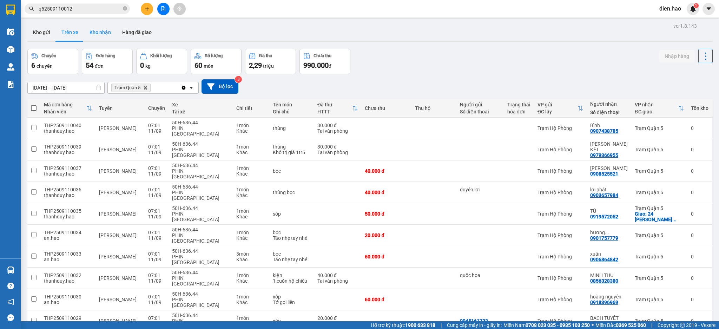
click at [102, 33] on button "Kho nhận" at bounding box center [100, 32] width 33 height 17
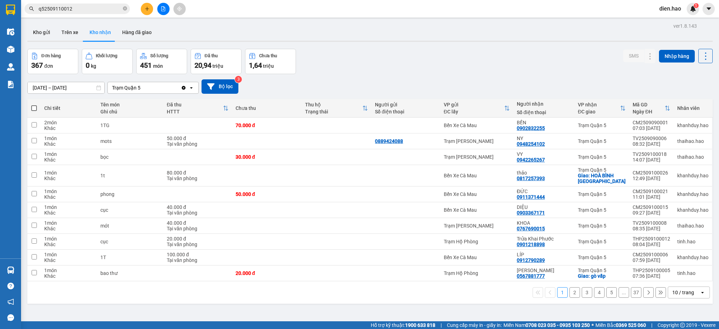
click at [683, 294] on div "10 / trang" at bounding box center [683, 292] width 22 height 7
click at [674, 275] on span "100 / trang" at bounding box center [678, 277] width 25 height 7
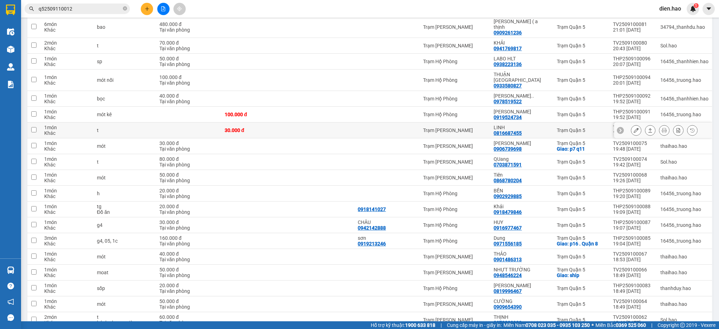
scroll to position [1429, 0]
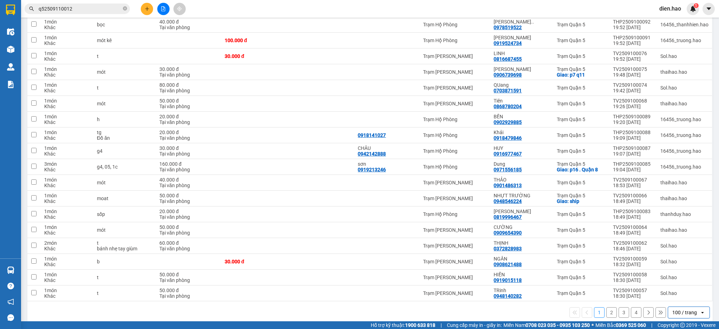
click at [606, 307] on button "2" at bounding box center [611, 312] width 11 height 11
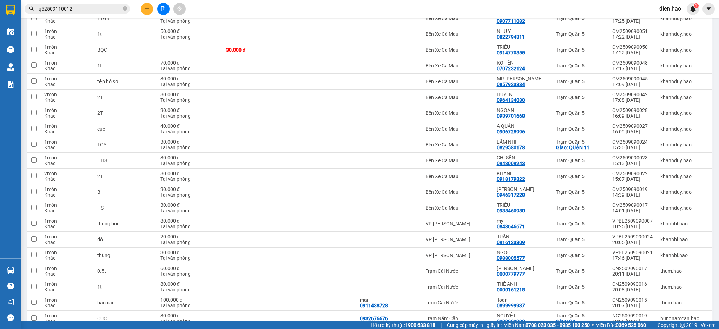
scroll to position [1435, 0]
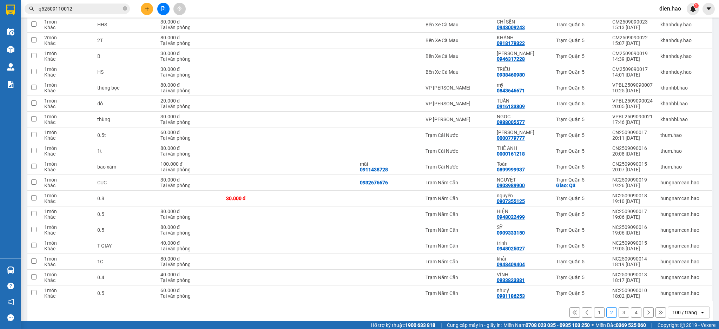
click at [618, 307] on button "3" at bounding box center [623, 312] width 11 height 11
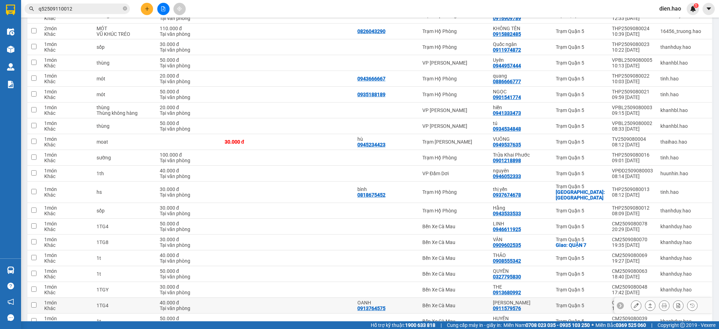
scroll to position [1424, 0]
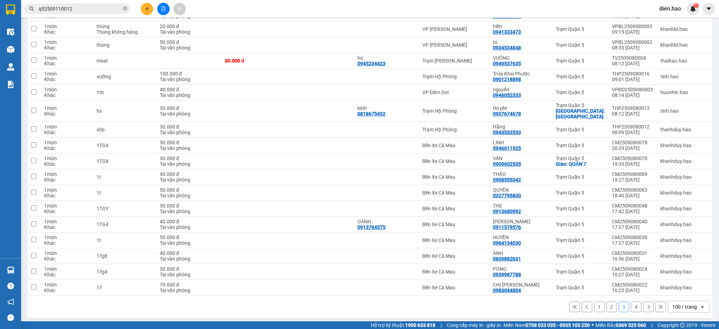
click at [631, 304] on button "4" at bounding box center [636, 306] width 11 height 11
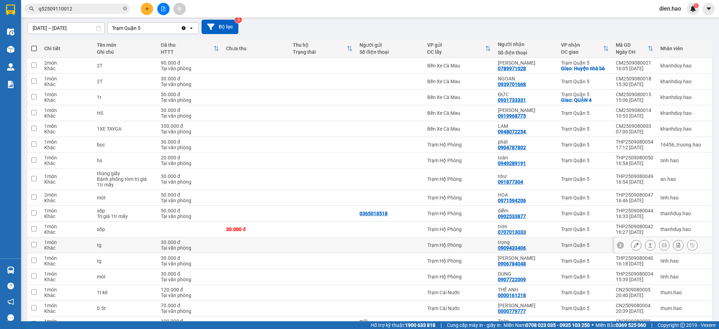
scroll to position [0, 0]
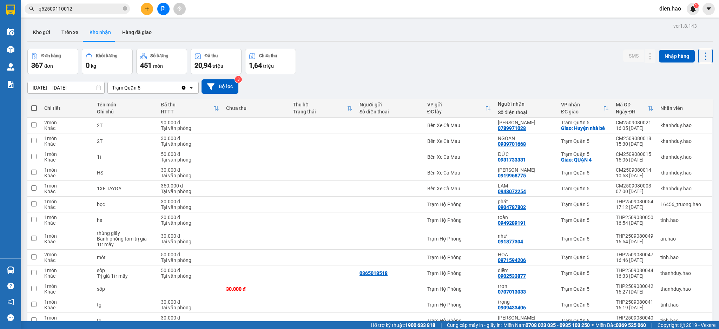
drag, startPoint x: 51, startPoint y: 39, endPoint x: 67, endPoint y: 42, distance: 16.7
click at [51, 39] on button "Kho gửi" at bounding box center [41, 32] width 28 height 17
